Goal: Use online tool/utility

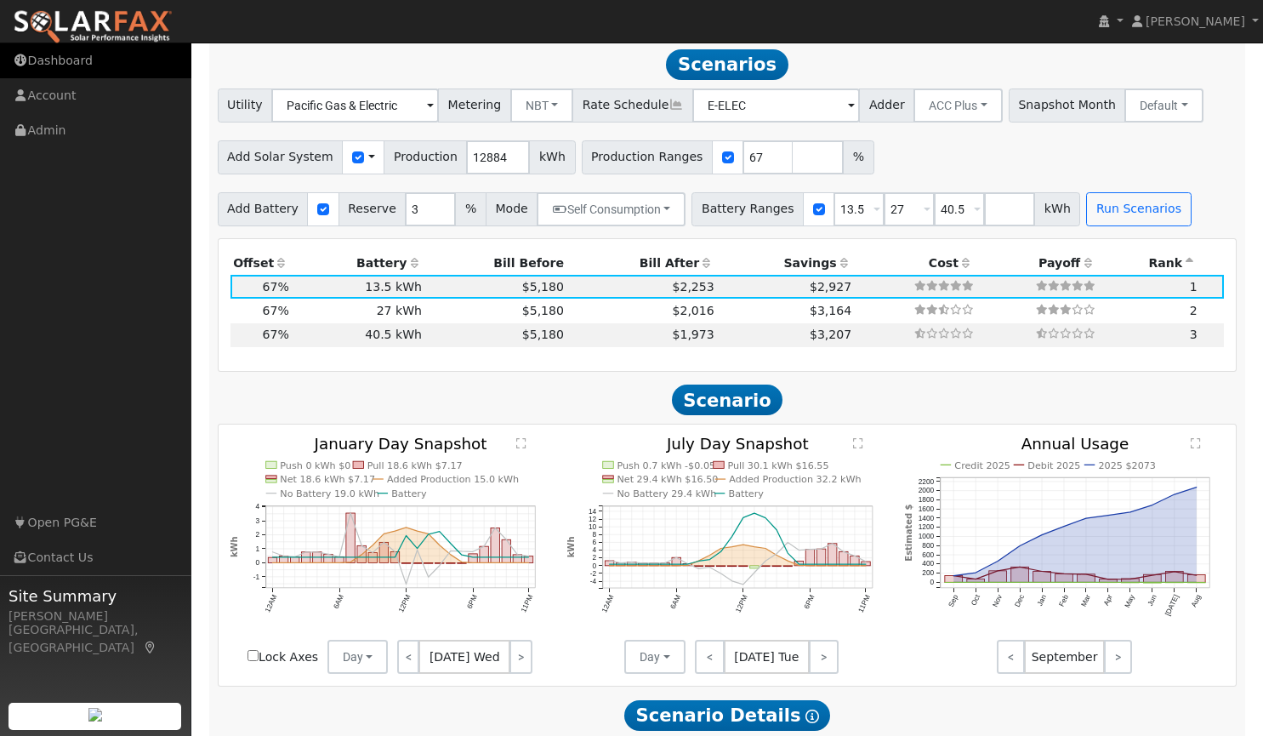
scroll to position [1365, 0]
click at [48, 60] on link "Dashboard" at bounding box center [95, 60] width 191 height 35
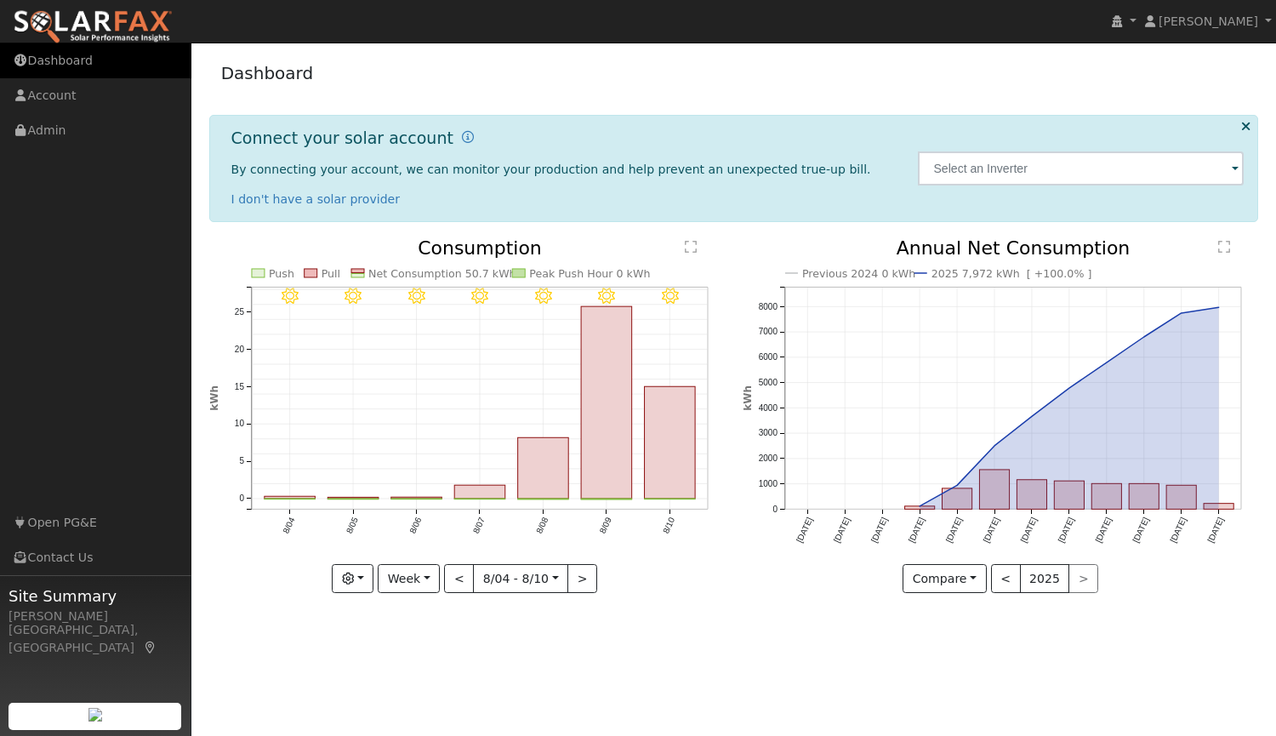
click at [74, 67] on link "Dashboard" at bounding box center [95, 60] width 191 height 35
click at [137, 25] on img at bounding box center [93, 27] width 160 height 36
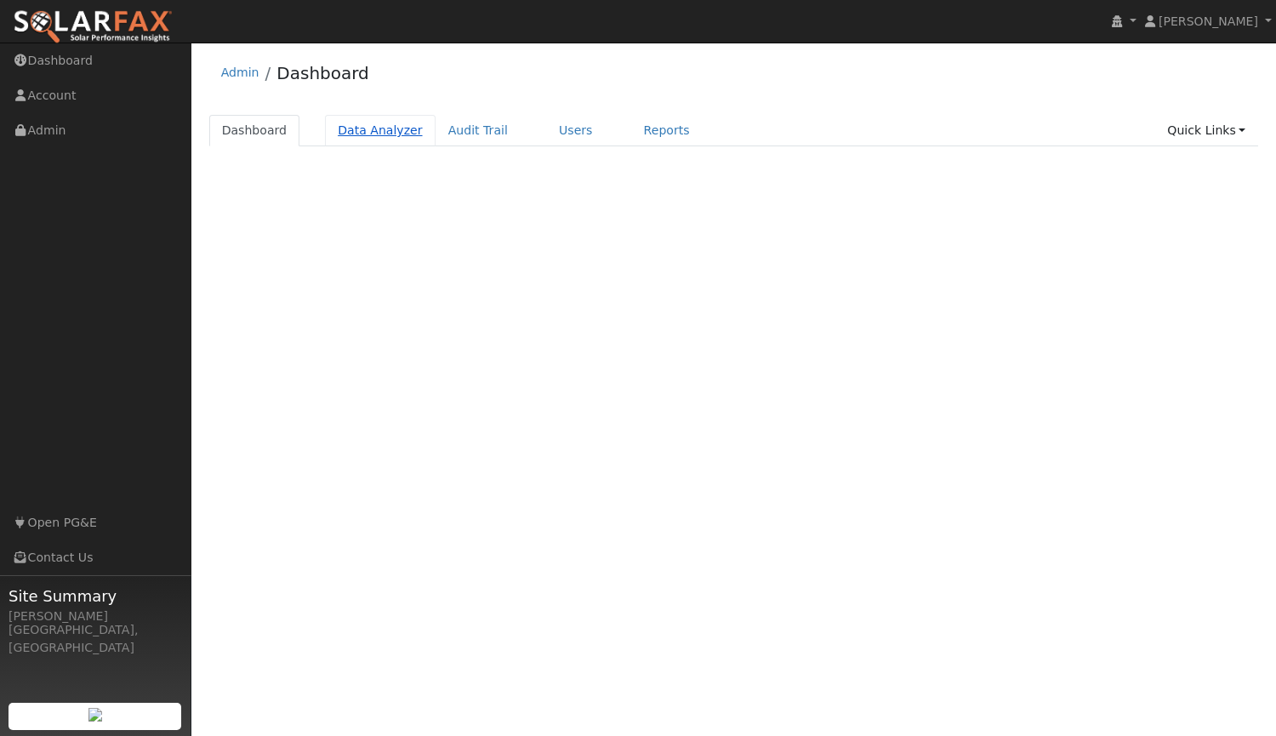
click at [370, 134] on link "Data Analyzer" at bounding box center [380, 130] width 111 height 31
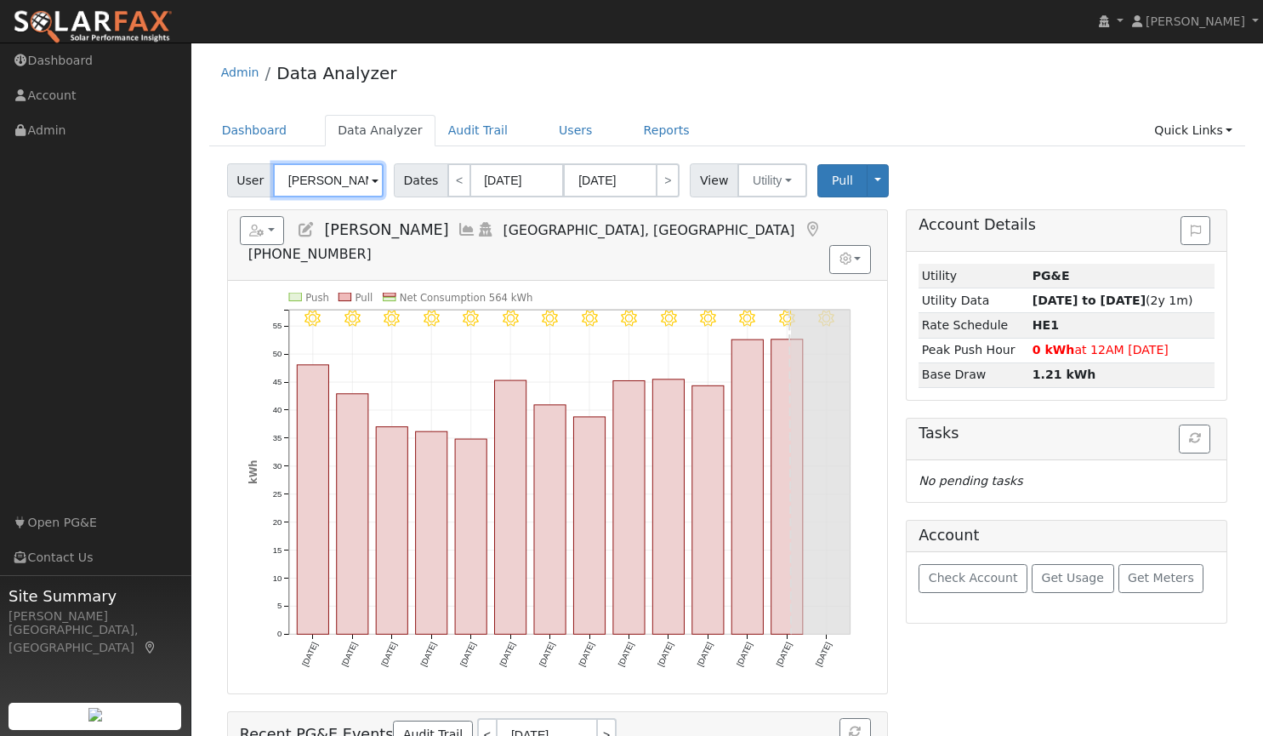
click at [314, 177] on input "[PERSON_NAME]" at bounding box center [328, 180] width 111 height 34
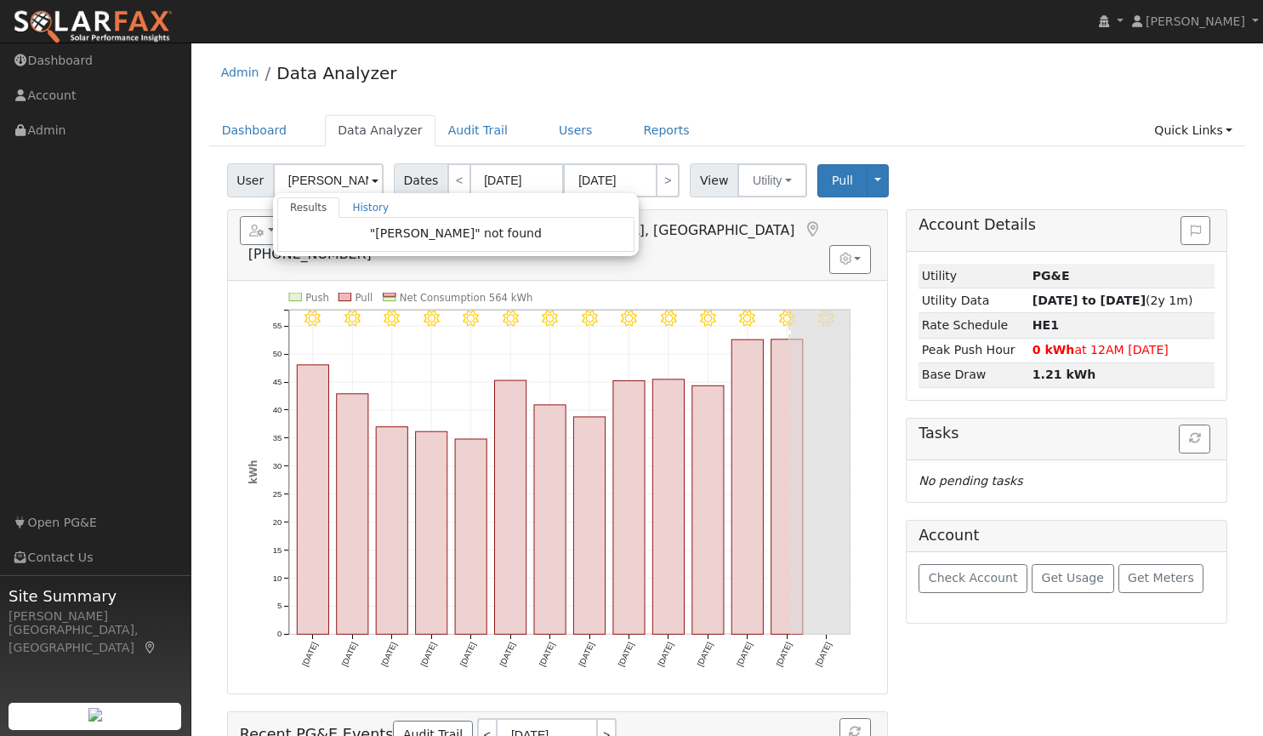
click at [597, 81] on div "Admin Data Analyzer" at bounding box center [727, 77] width 1037 height 52
type input "[PERSON_NAME]"
